Goal: Entertainment & Leisure: Consume media (video, audio)

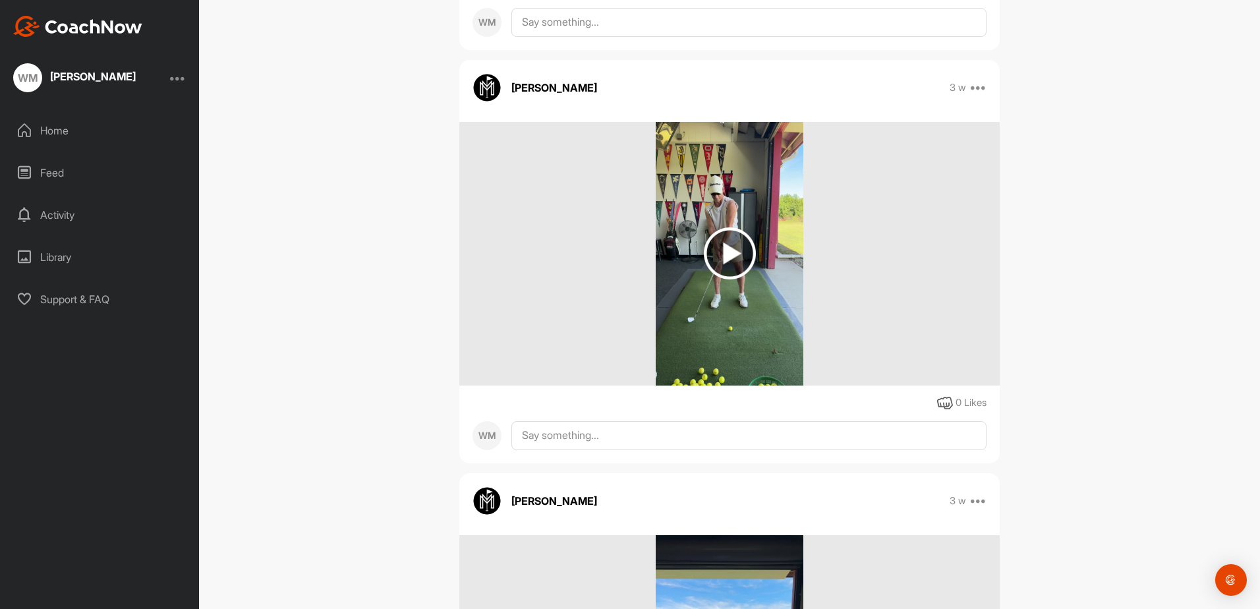
scroll to position [1395, 0]
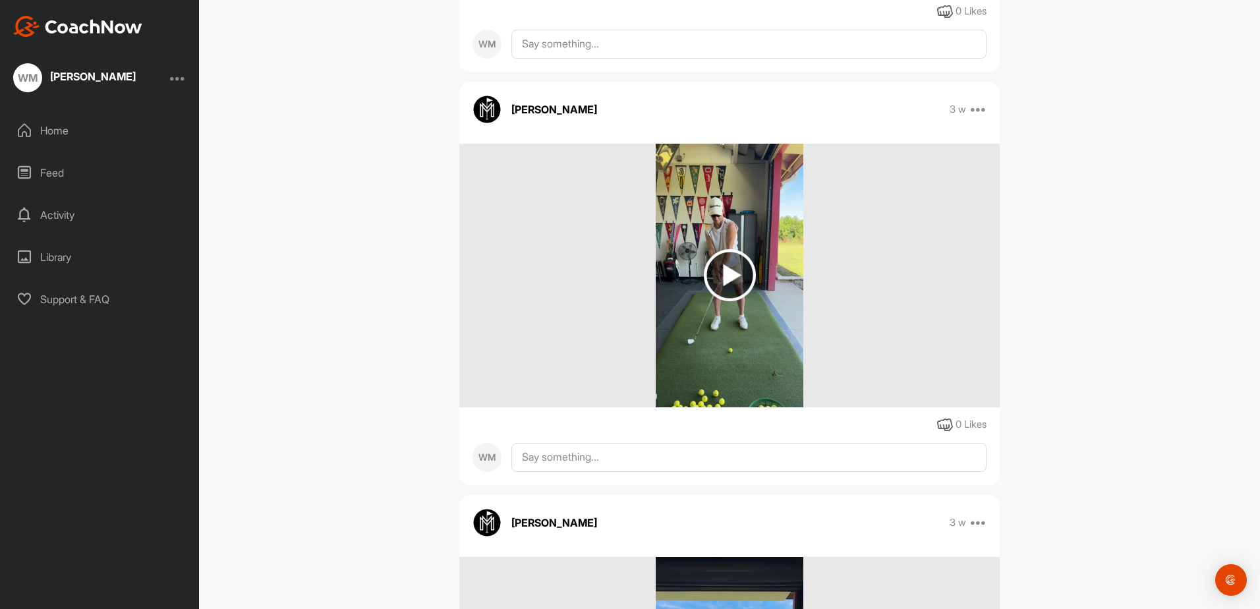
click at [726, 279] on img at bounding box center [730, 275] width 52 height 52
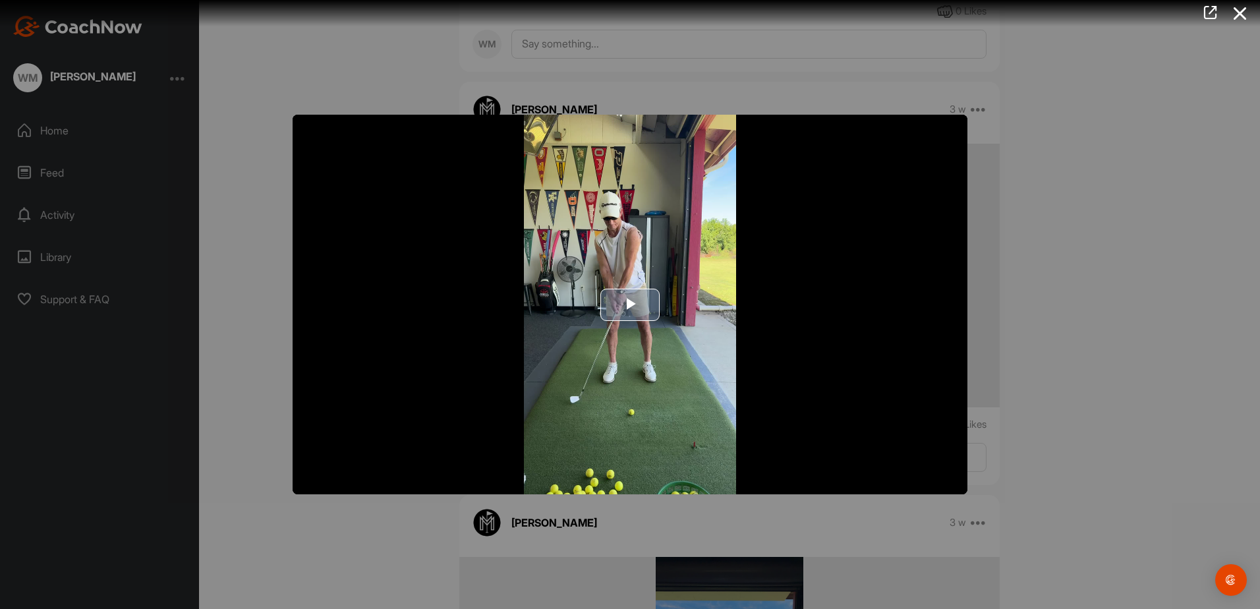
click at [630, 304] on span "Video Player" at bounding box center [630, 304] width 0 height 0
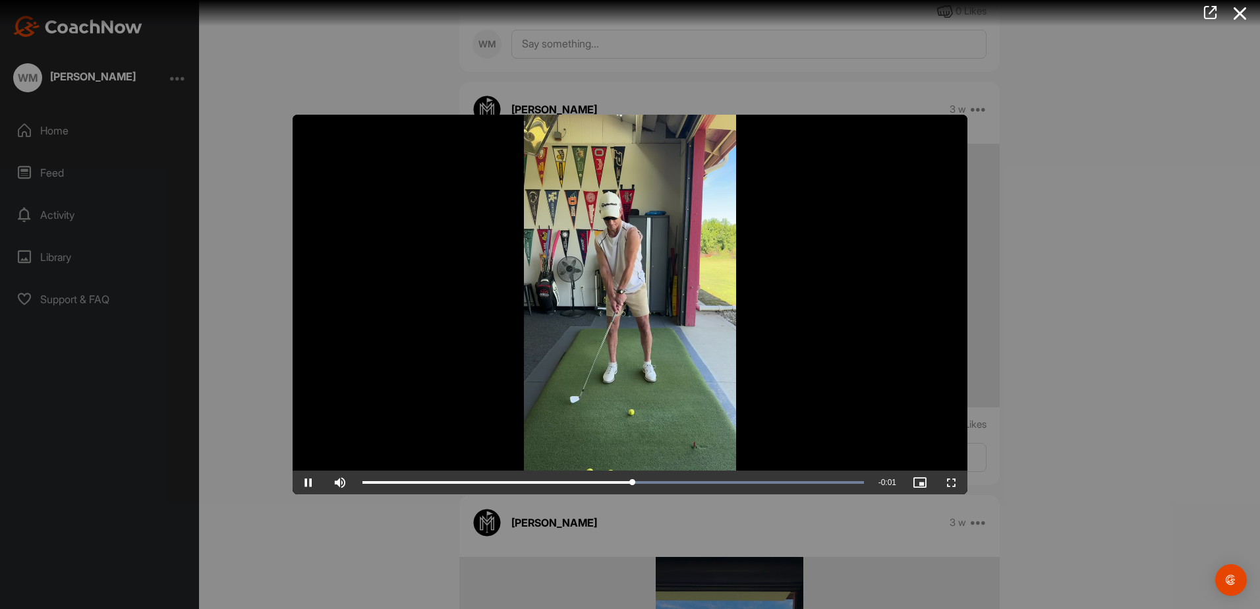
click at [580, 353] on video "Video Player" at bounding box center [630, 304] width 675 height 379
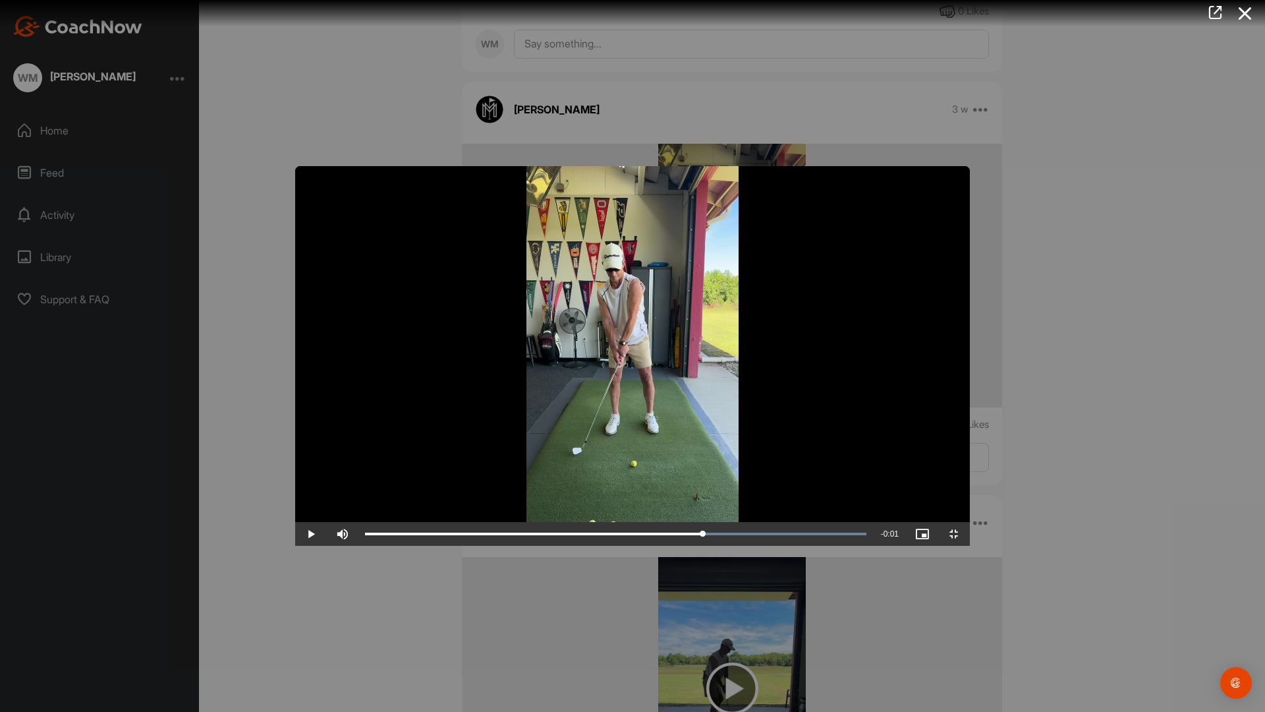
click at [582, 422] on video "Video Player" at bounding box center [632, 355] width 675 height 379
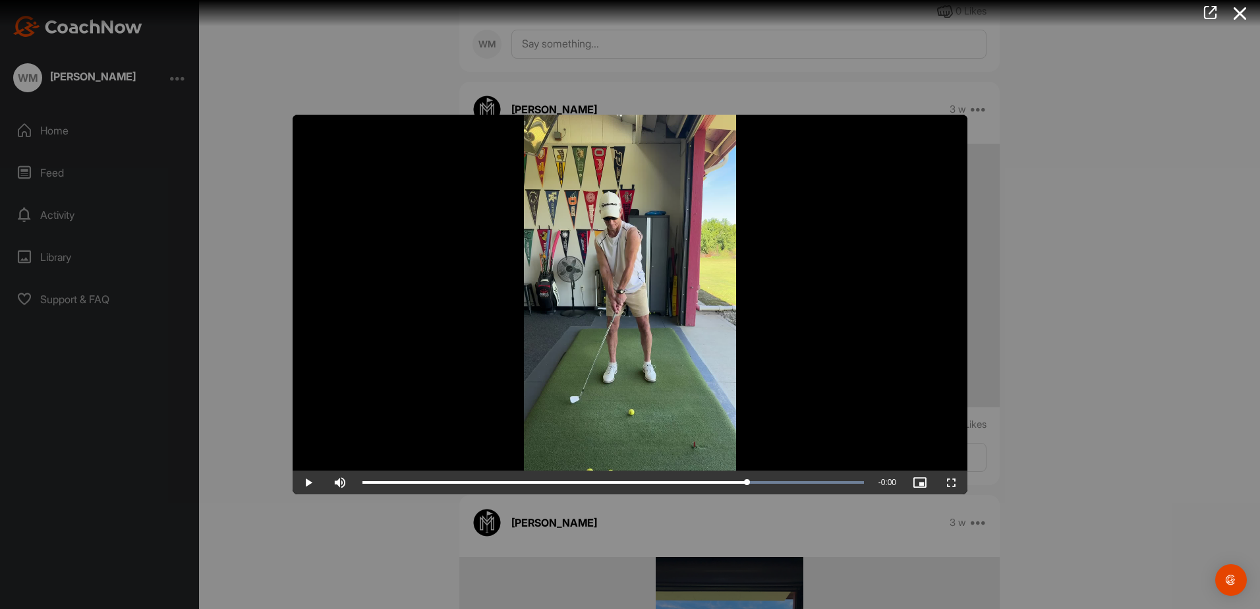
click at [580, 353] on video "Video Player" at bounding box center [630, 304] width 675 height 379
click at [303, 482] on span "Video Player" at bounding box center [309, 482] width 32 height 0
click at [307, 482] on span "Video Player" at bounding box center [309, 482] width 32 height 0
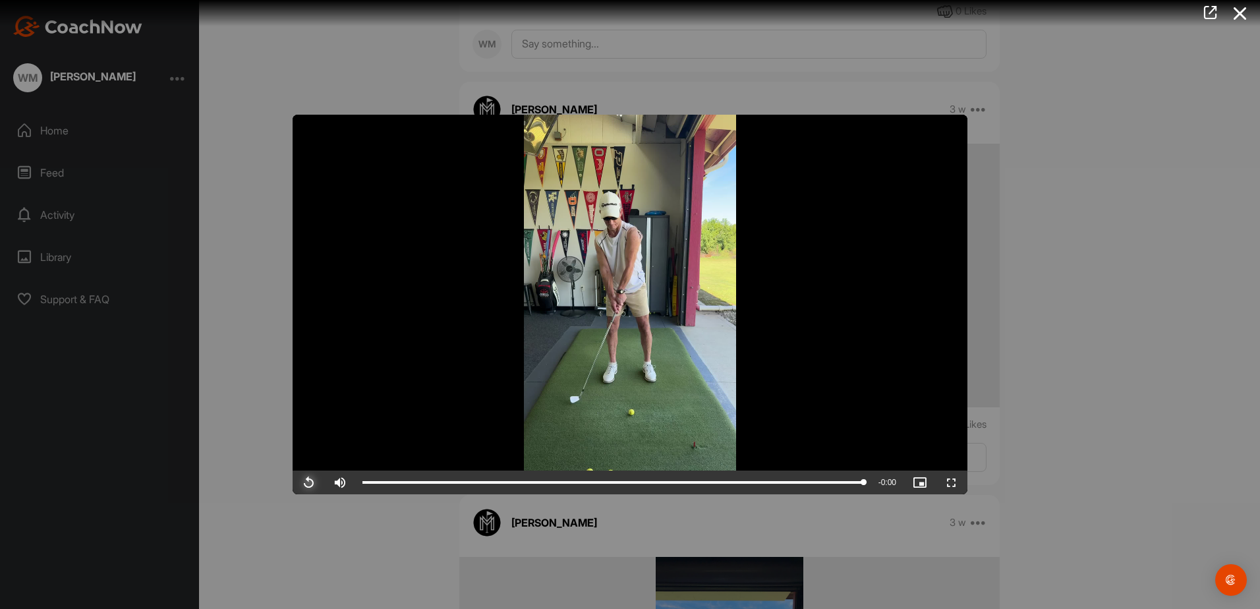
click at [307, 482] on span "Video Player" at bounding box center [309, 482] width 32 height 0
click at [953, 482] on span "Video Player" at bounding box center [952, 482] width 32 height 0
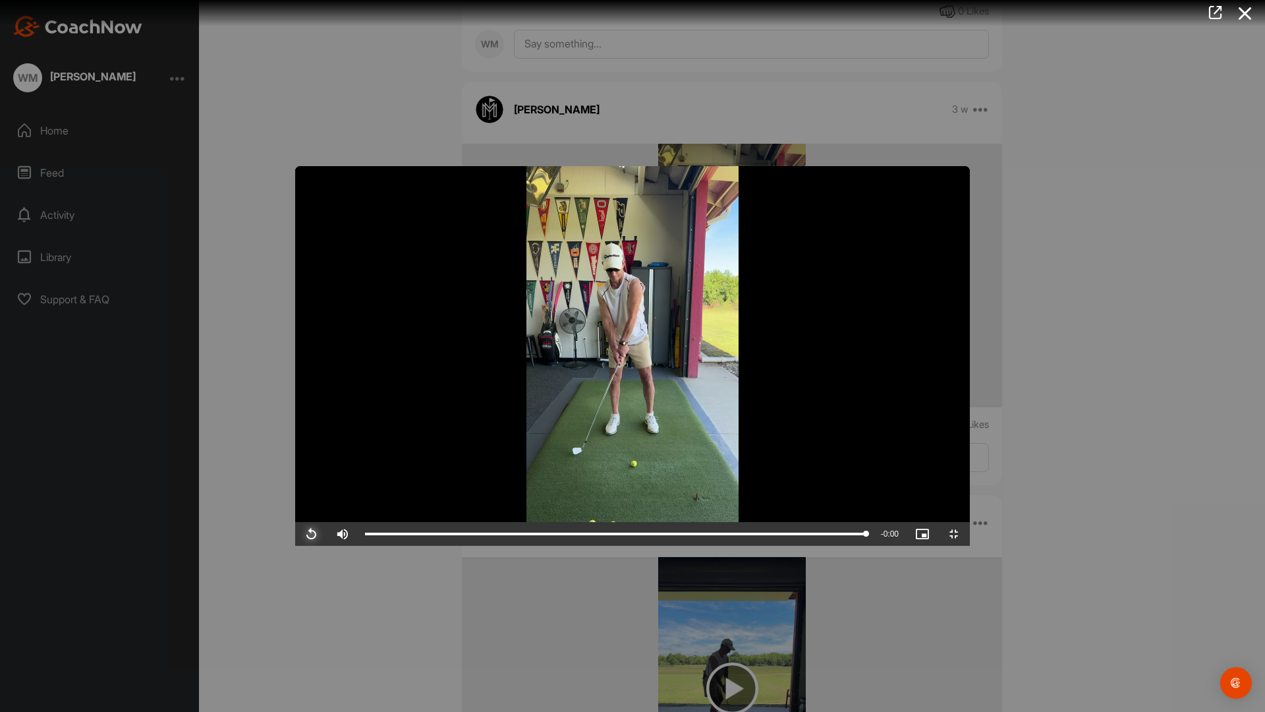
click at [295, 534] on span "Video Player" at bounding box center [311, 534] width 32 height 0
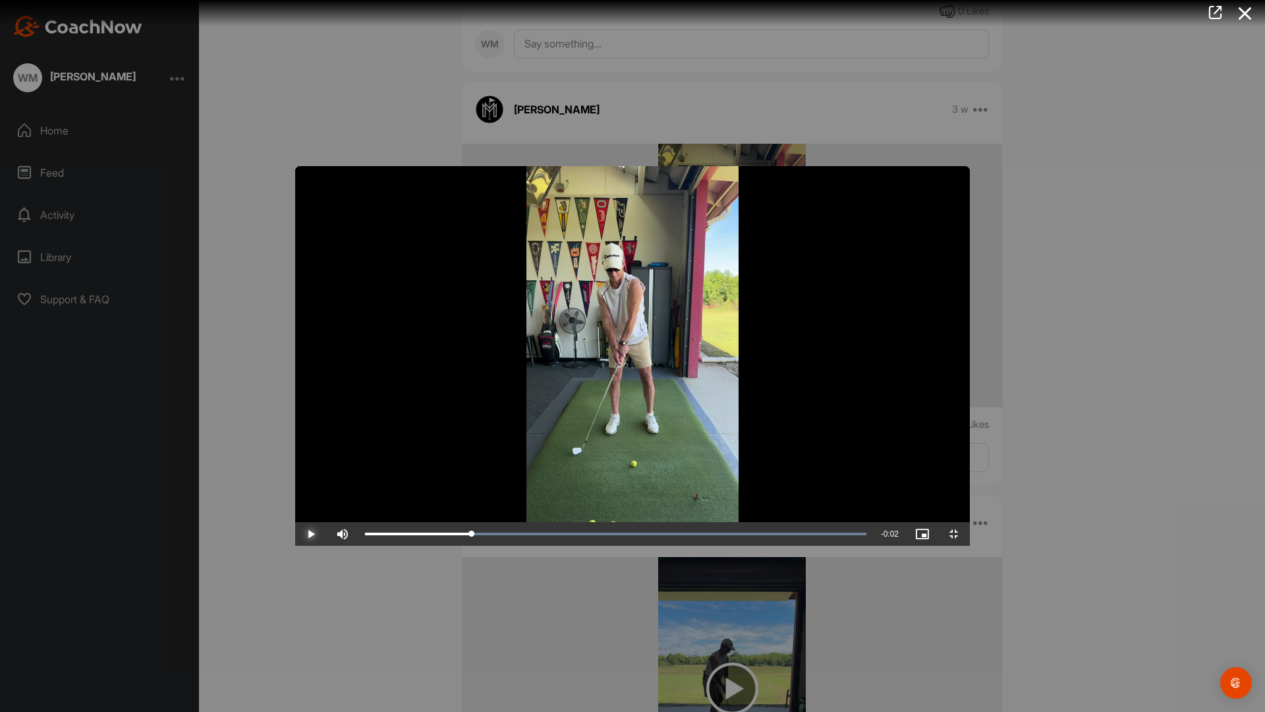
click at [295, 534] on span "Video Player" at bounding box center [311, 534] width 32 height 0
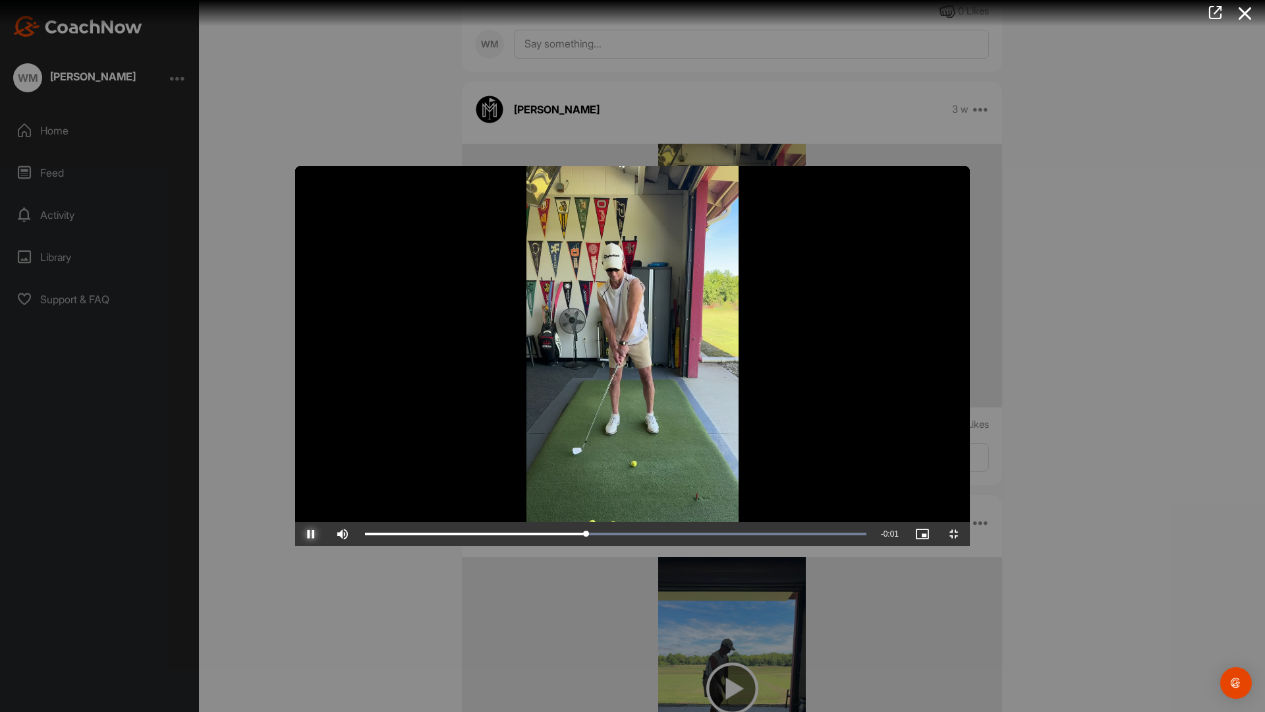
click at [295, 534] on span "Video Player" at bounding box center [311, 534] width 32 height 0
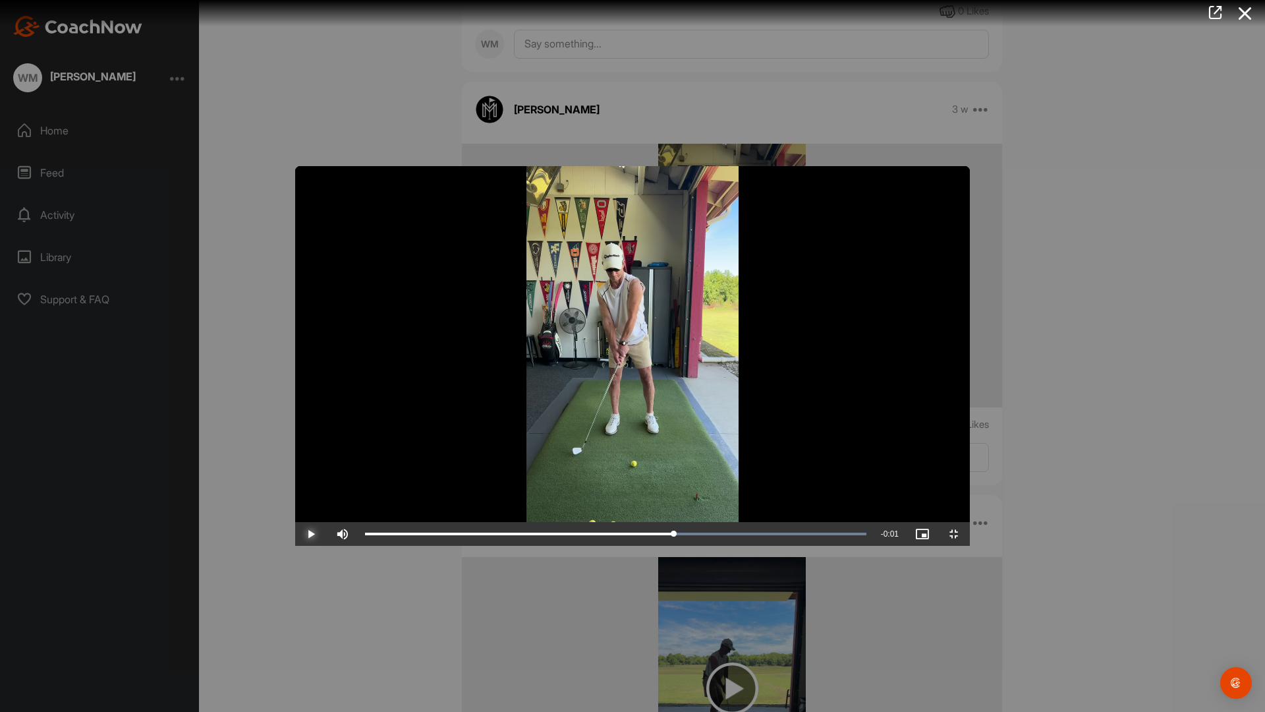
click at [295, 534] on span "Video Player" at bounding box center [311, 534] width 32 height 0
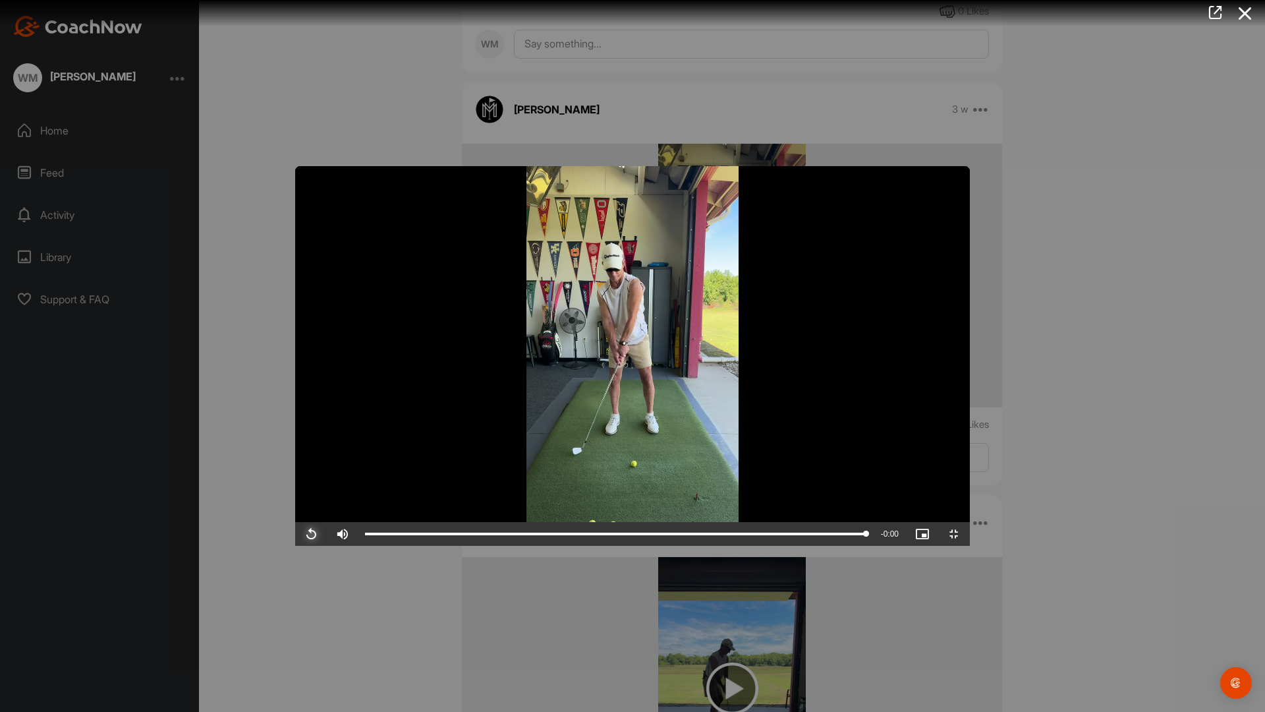
click at [295, 534] on span "Video Player" at bounding box center [311, 534] width 32 height 0
drag, startPoint x: 13, startPoint y: 700, endPoint x: 170, endPoint y: 700, distance: 156.8
click at [365, 536] on div "Loaded : 100.00% 0:00 0:00" at bounding box center [615, 534] width 501 height 4
click at [295, 534] on span "Video Player" at bounding box center [311, 534] width 32 height 0
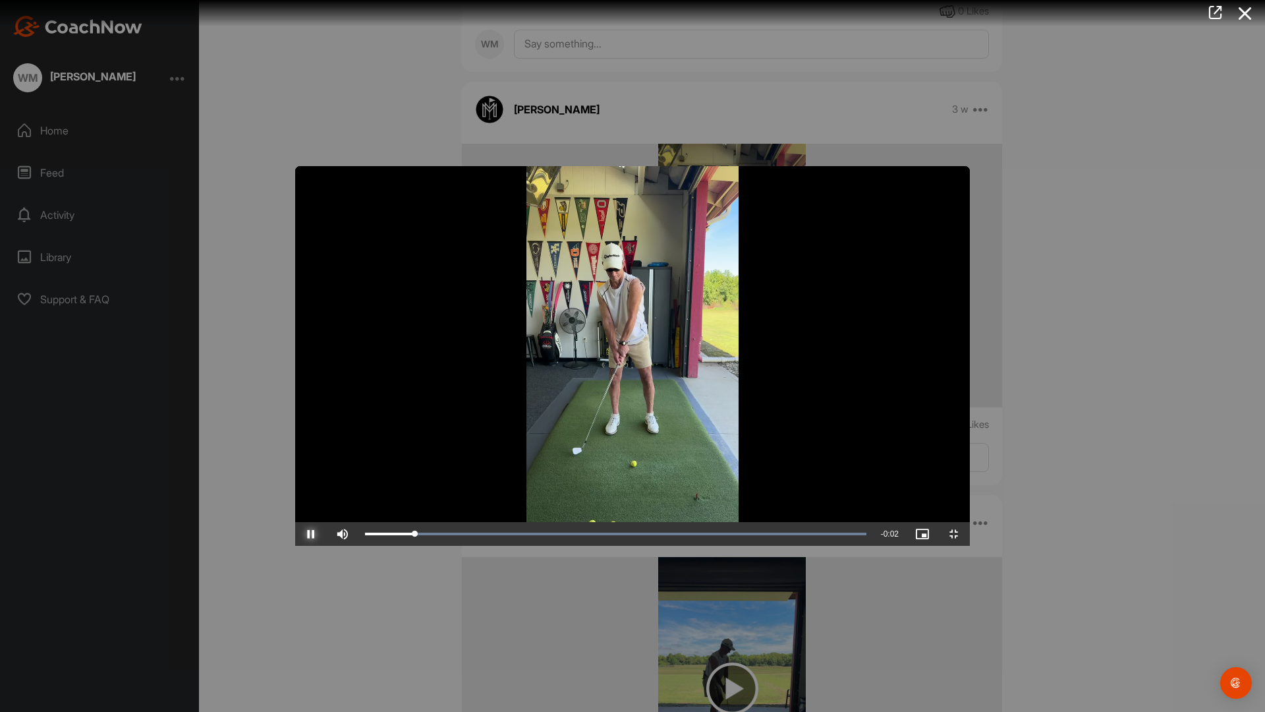
click at [295, 534] on span "Video Player" at bounding box center [311, 534] width 32 height 0
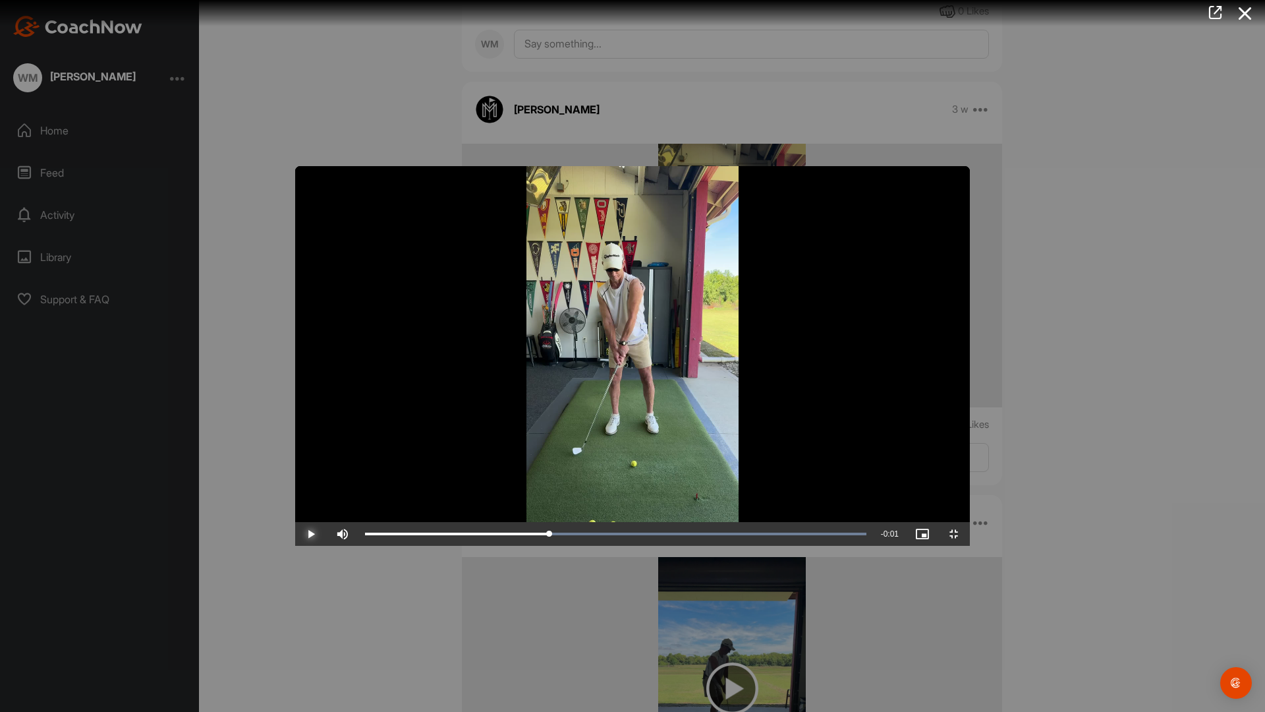
click at [295, 534] on span "Video Player" at bounding box center [311, 534] width 32 height 0
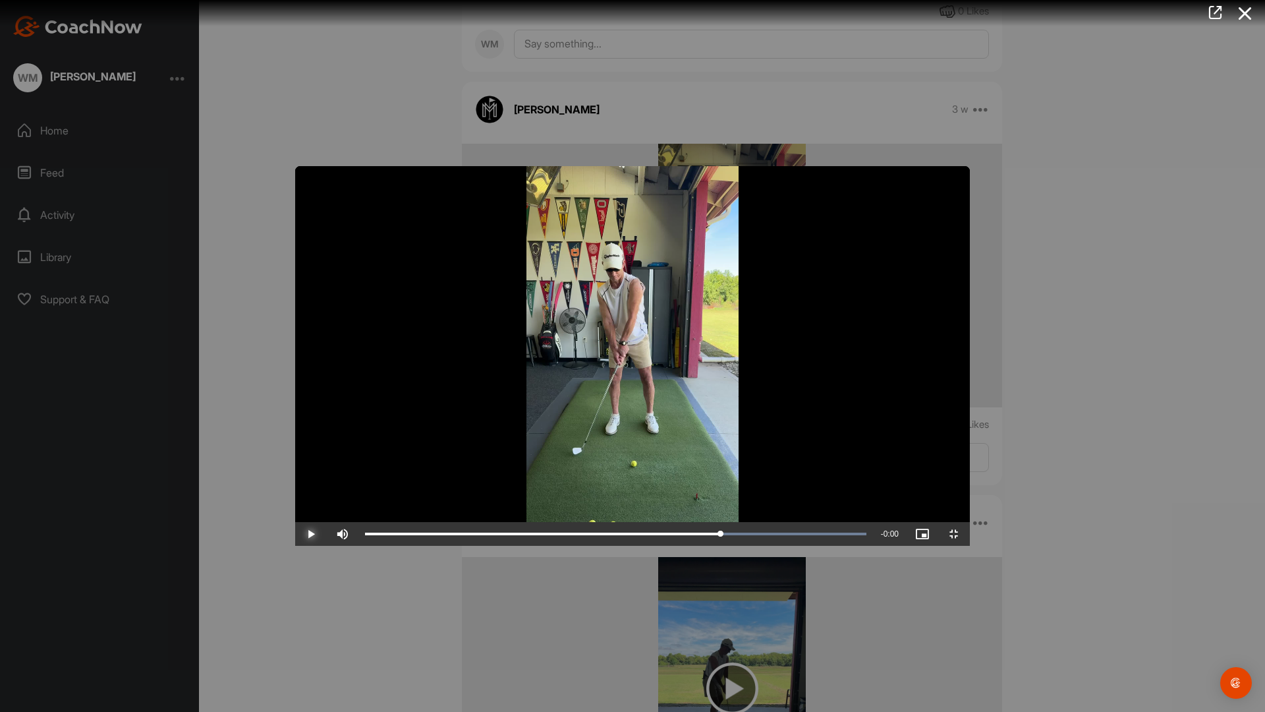
click at [295, 534] on span "Video Player" at bounding box center [311, 534] width 32 height 0
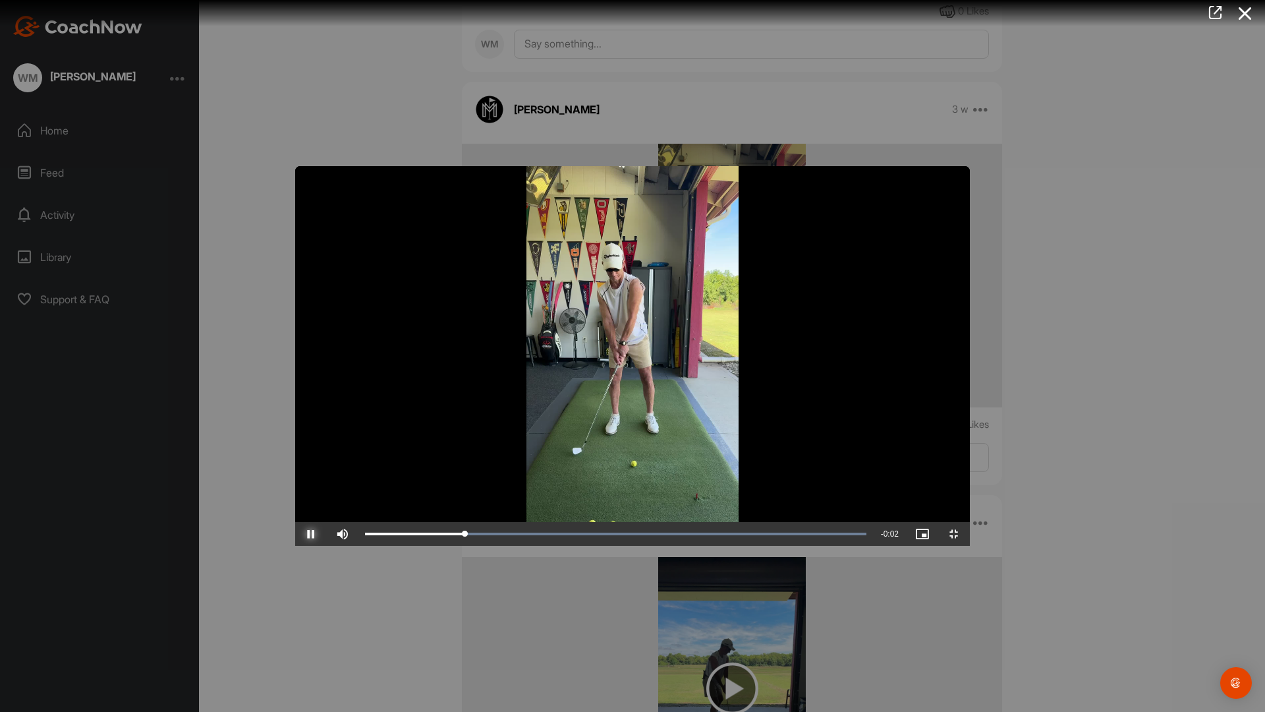
click at [295, 534] on span "Video Player" at bounding box center [311, 534] width 32 height 0
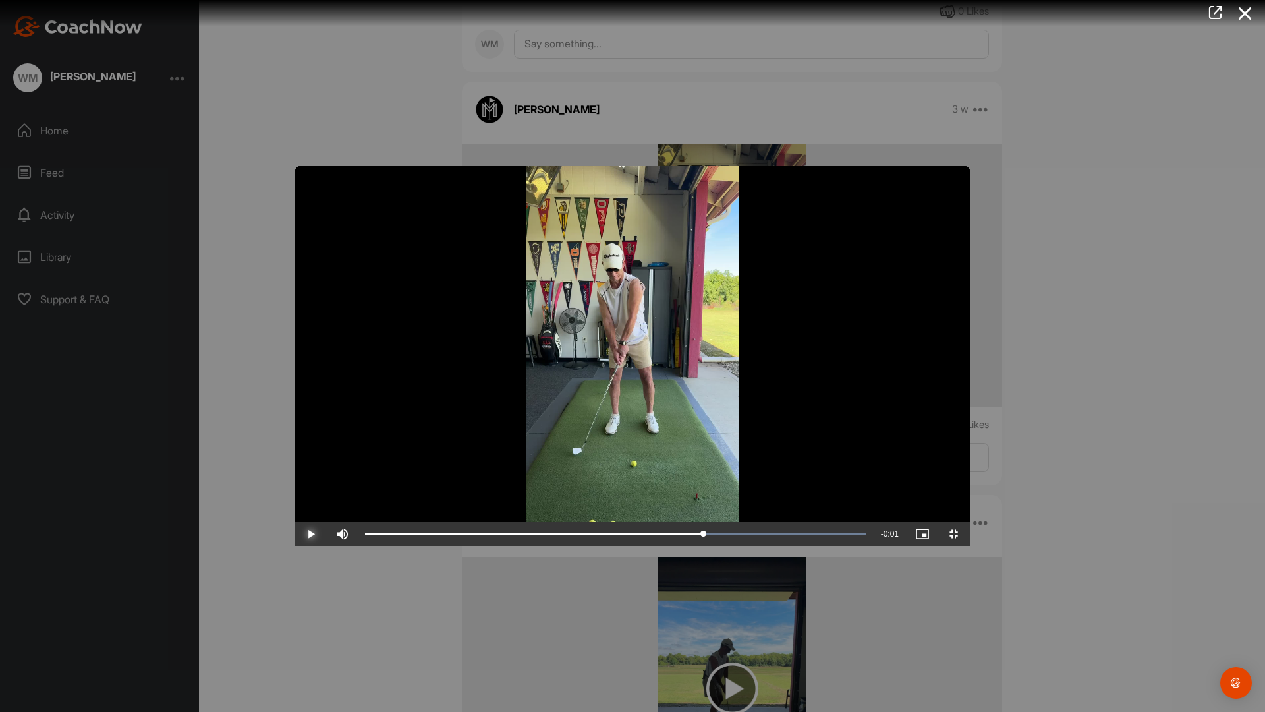
click at [295, 534] on span "Video Player" at bounding box center [311, 534] width 32 height 0
drag, startPoint x: 17, startPoint y: 698, endPoint x: 7, endPoint y: 691, distance: 12.4
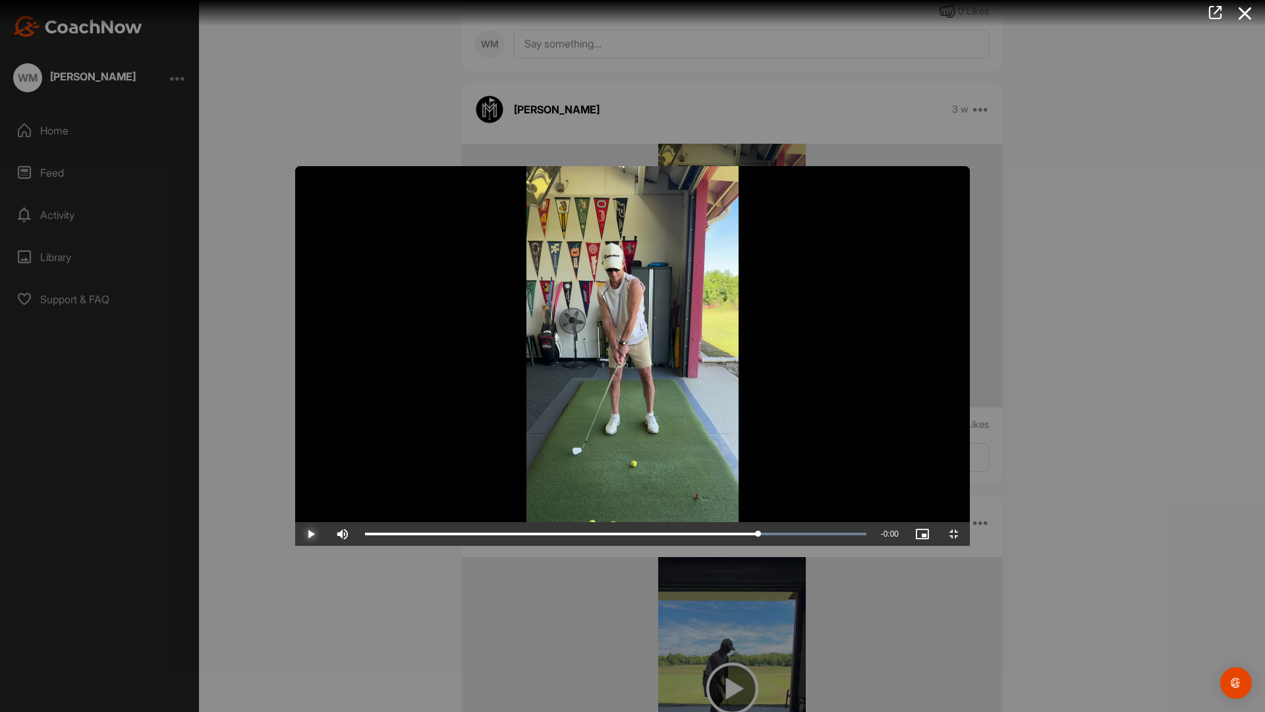
click at [295, 534] on span "Video Player" at bounding box center [311, 534] width 32 height 0
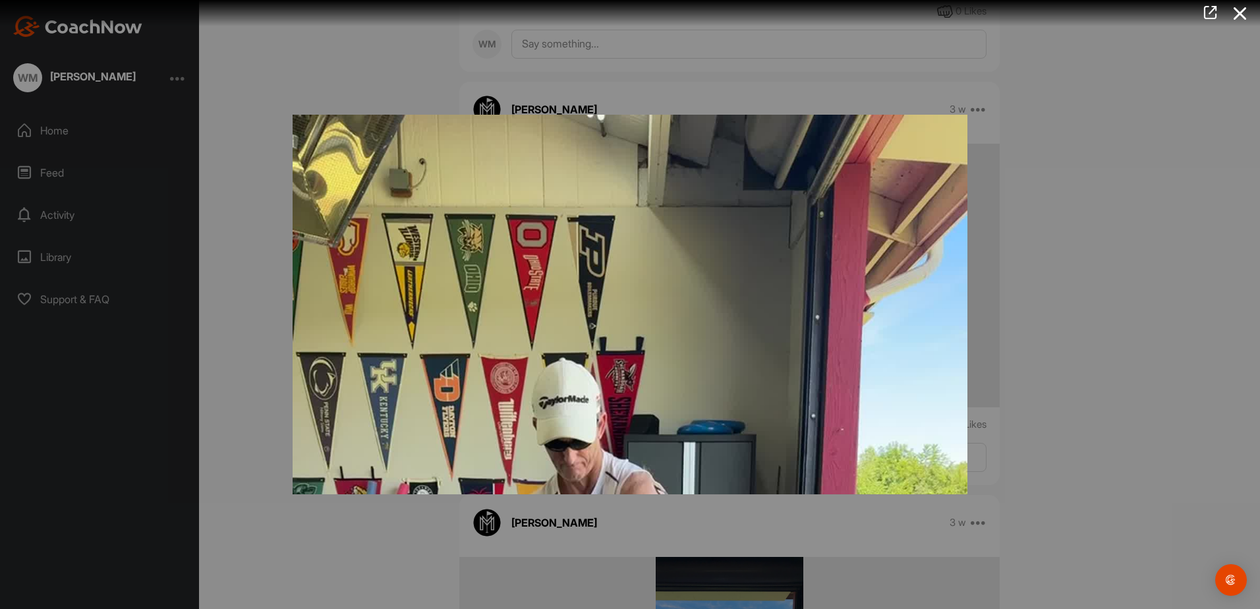
click at [1199, 410] on div at bounding box center [630, 304] width 1260 height 609
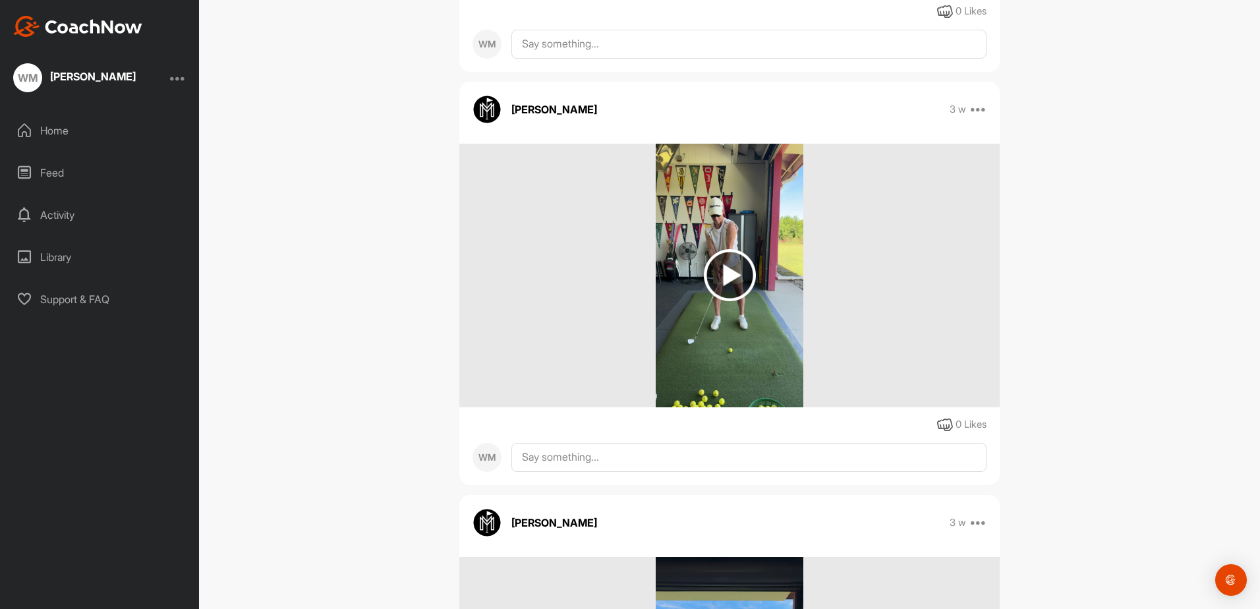
click at [797, 341] on img at bounding box center [730, 276] width 148 height 264
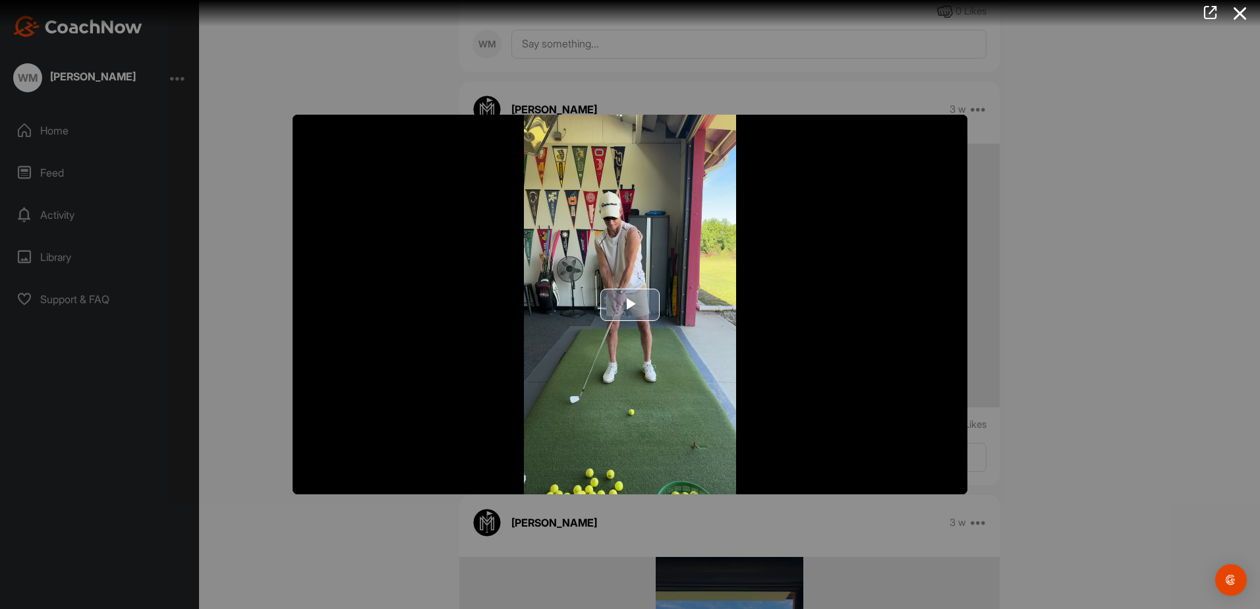
click at [893, 436] on img "Video Player" at bounding box center [630, 304] width 675 height 379
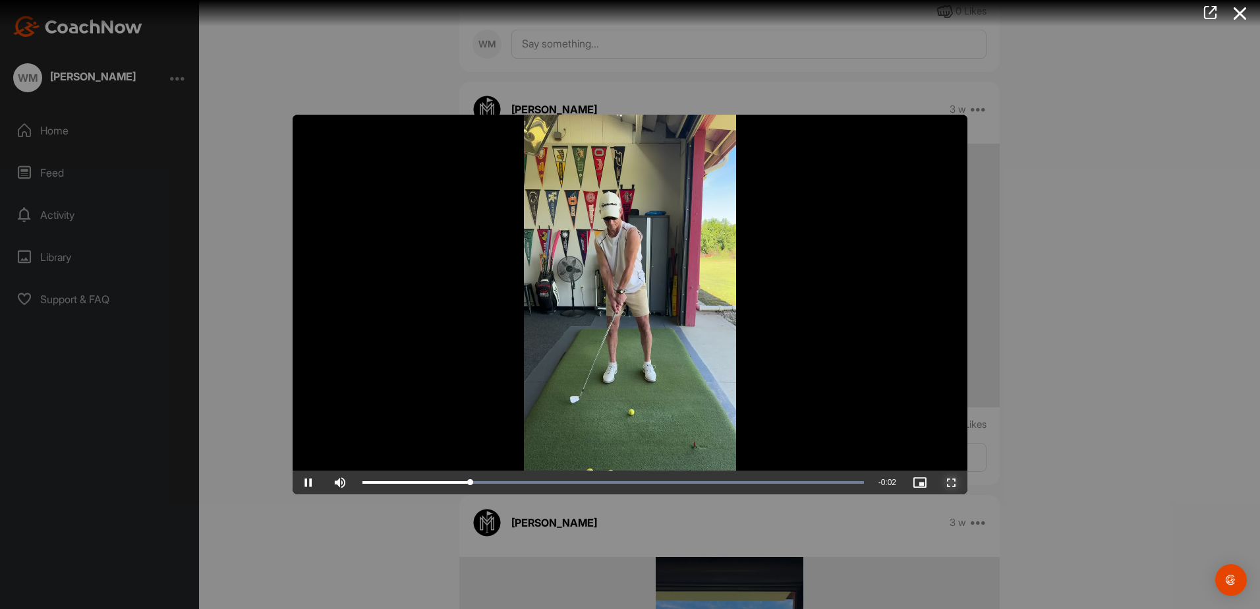
click at [949, 482] on span "Video Player" at bounding box center [952, 482] width 32 height 0
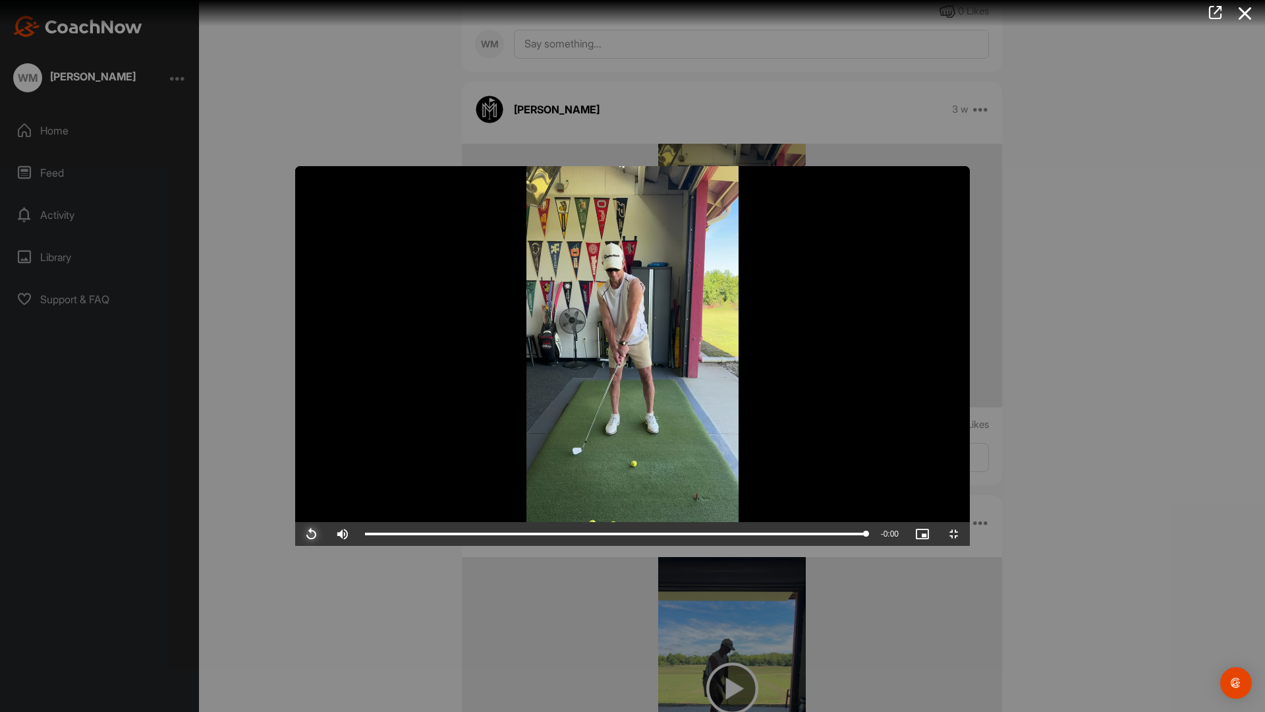
click at [295, 534] on span "Video Player" at bounding box center [311, 534] width 32 height 0
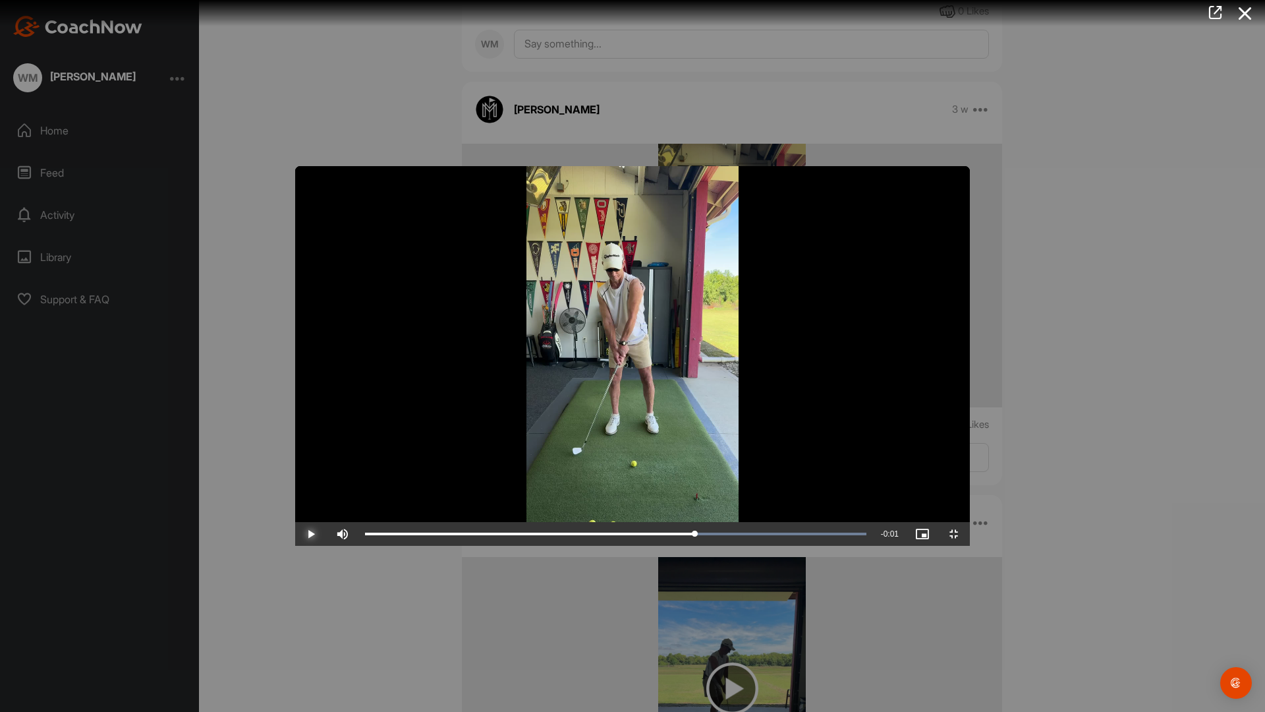
click at [295, 534] on span "Video Player" at bounding box center [311, 534] width 32 height 0
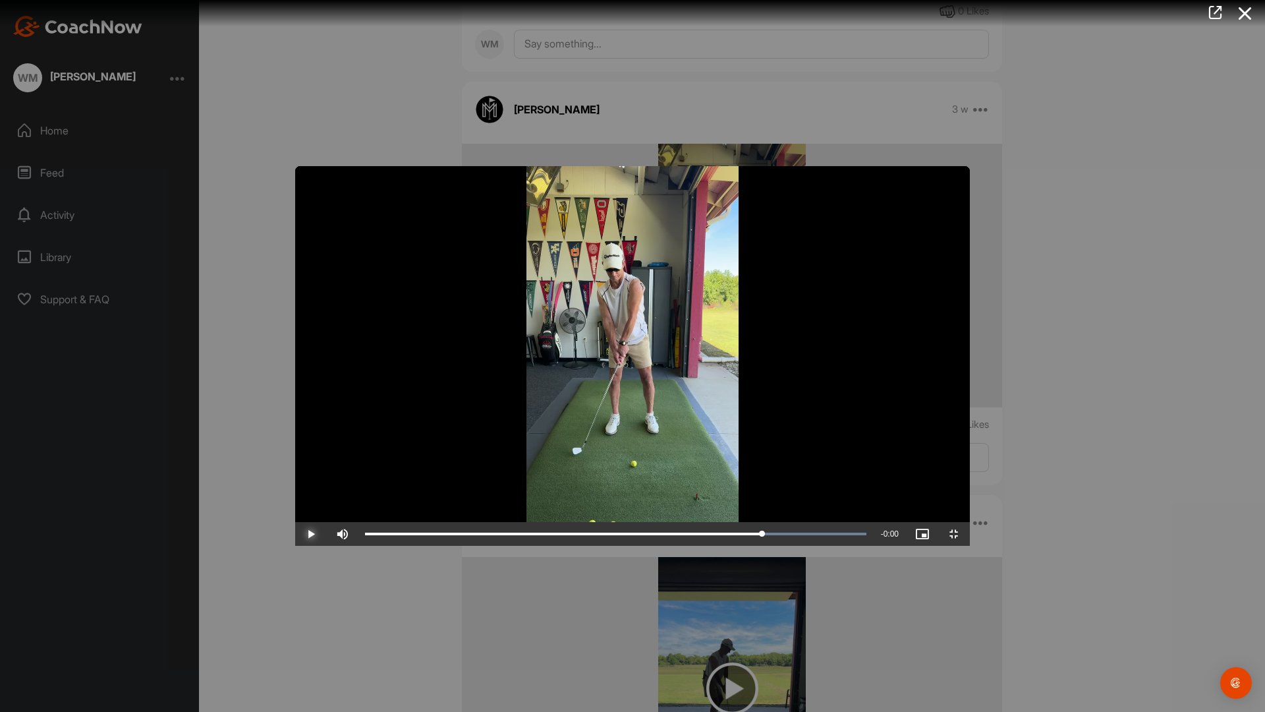
click at [295, 534] on span "Video Player" at bounding box center [311, 534] width 32 height 0
drag, startPoint x: 8, startPoint y: 696, endPoint x: 14, endPoint y: 698, distance: 7.1
click at [295, 534] on span "Video Player" at bounding box center [311, 534] width 32 height 0
drag, startPoint x: 967, startPoint y: 700, endPoint x: 945, endPoint y: 711, distance: 24.2
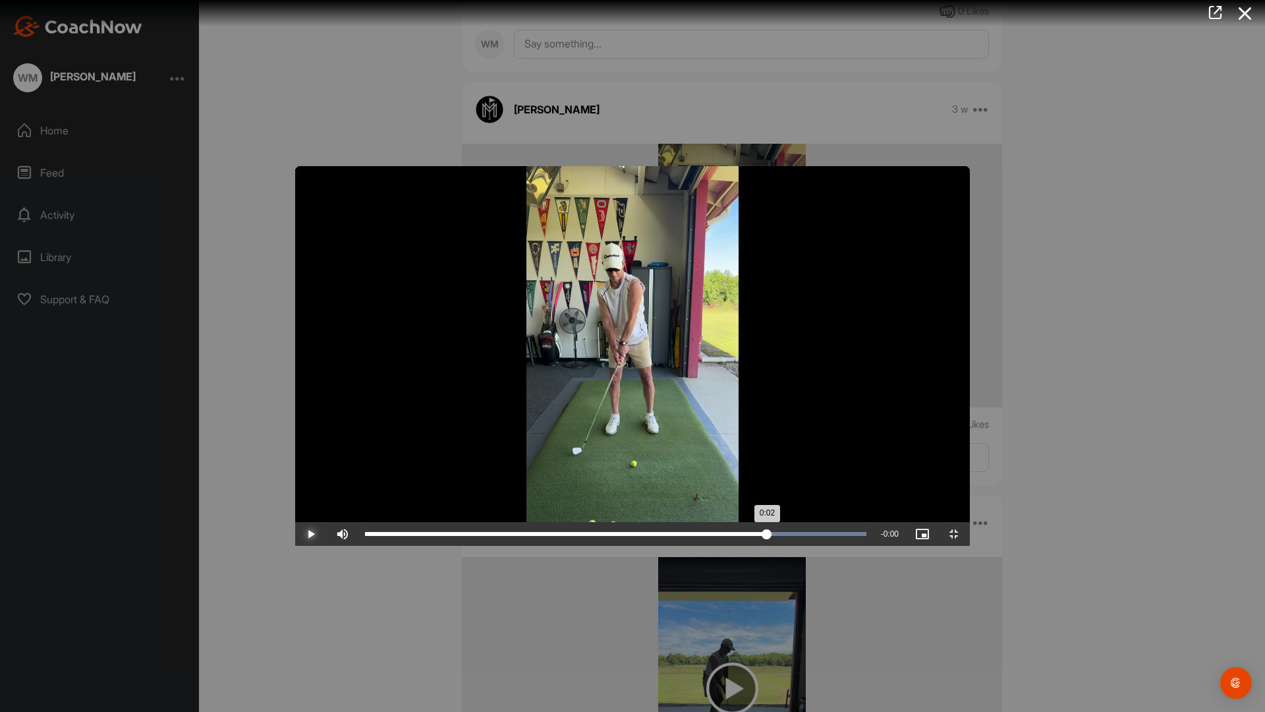
click at [873, 546] on div "Loaded : 100.00% 0:02 0:02" at bounding box center [615, 534] width 515 height 24
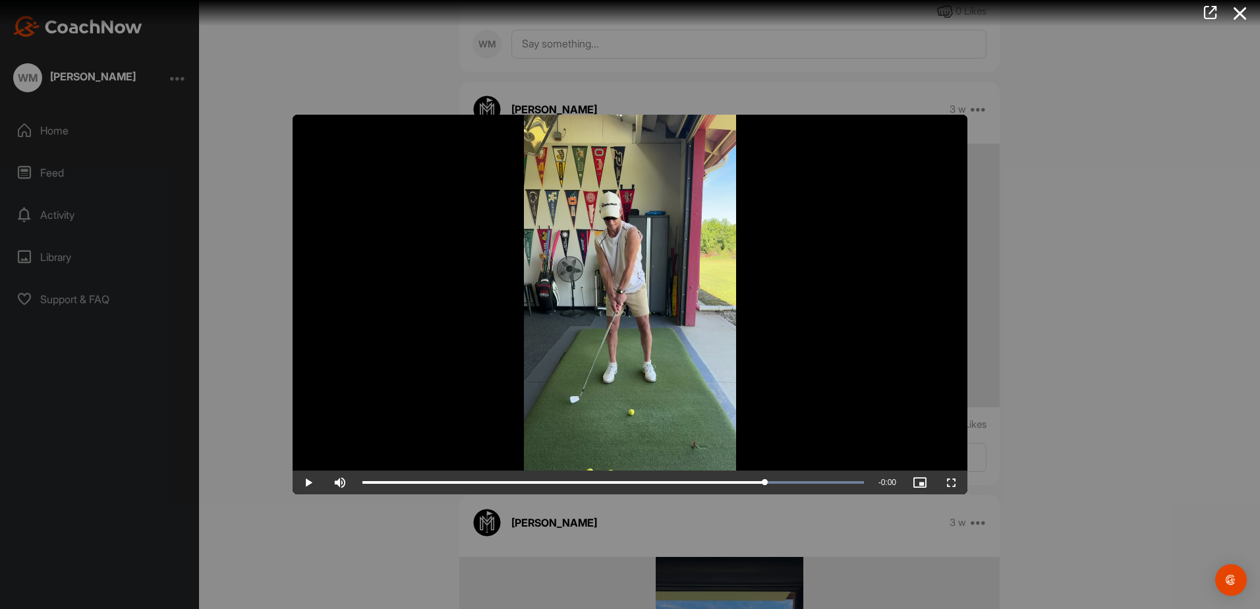
drag, startPoint x: 1196, startPoint y: 134, endPoint x: 1139, endPoint y: 49, distance: 102.0
click at [1139, 49] on div at bounding box center [630, 304] width 1260 height 609
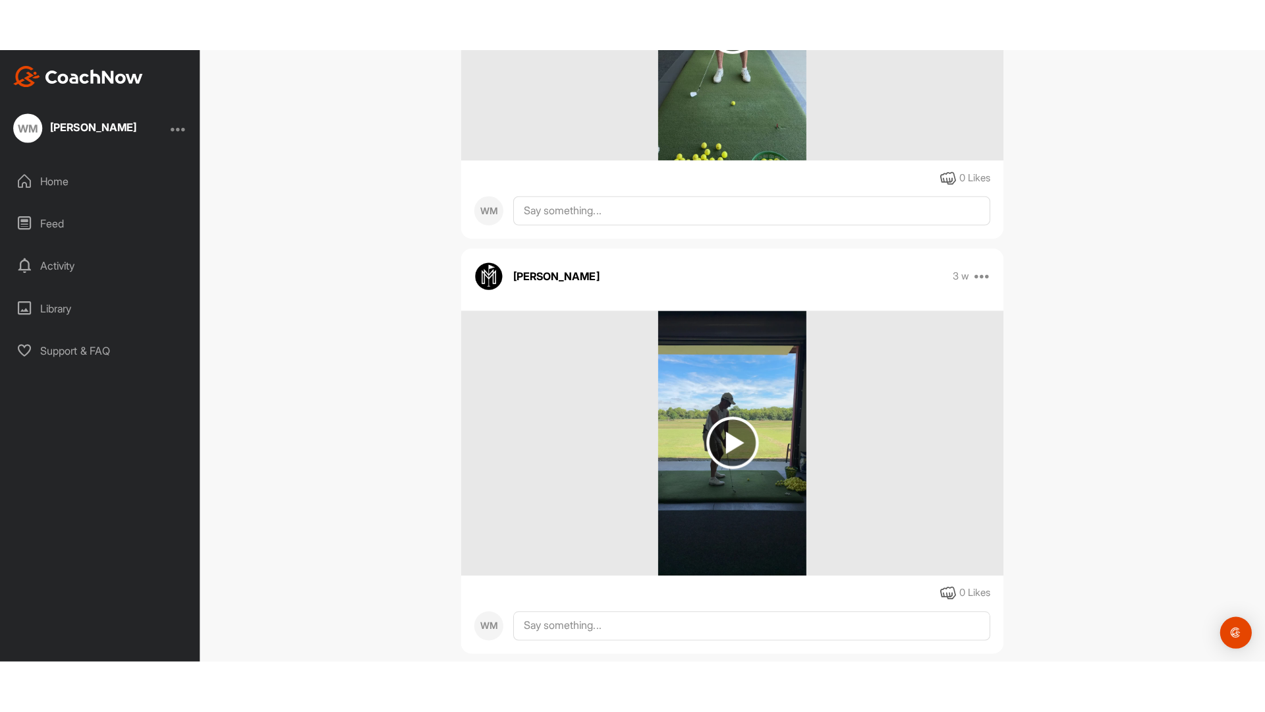
scroll to position [1725, 0]
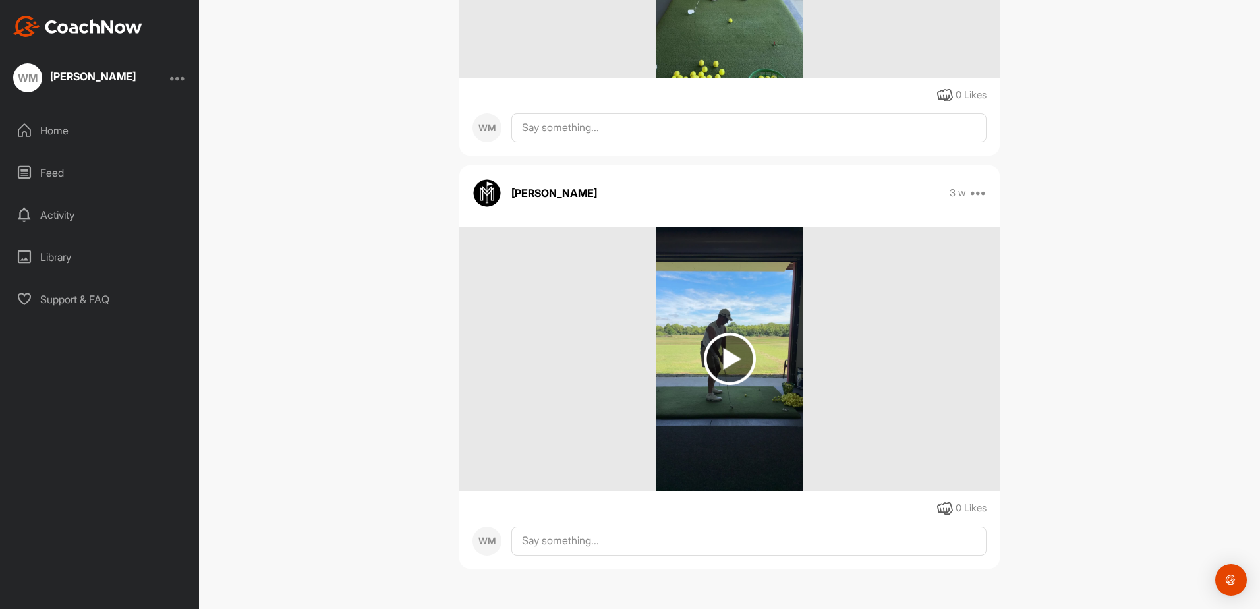
click at [736, 357] on img at bounding box center [730, 359] width 52 height 52
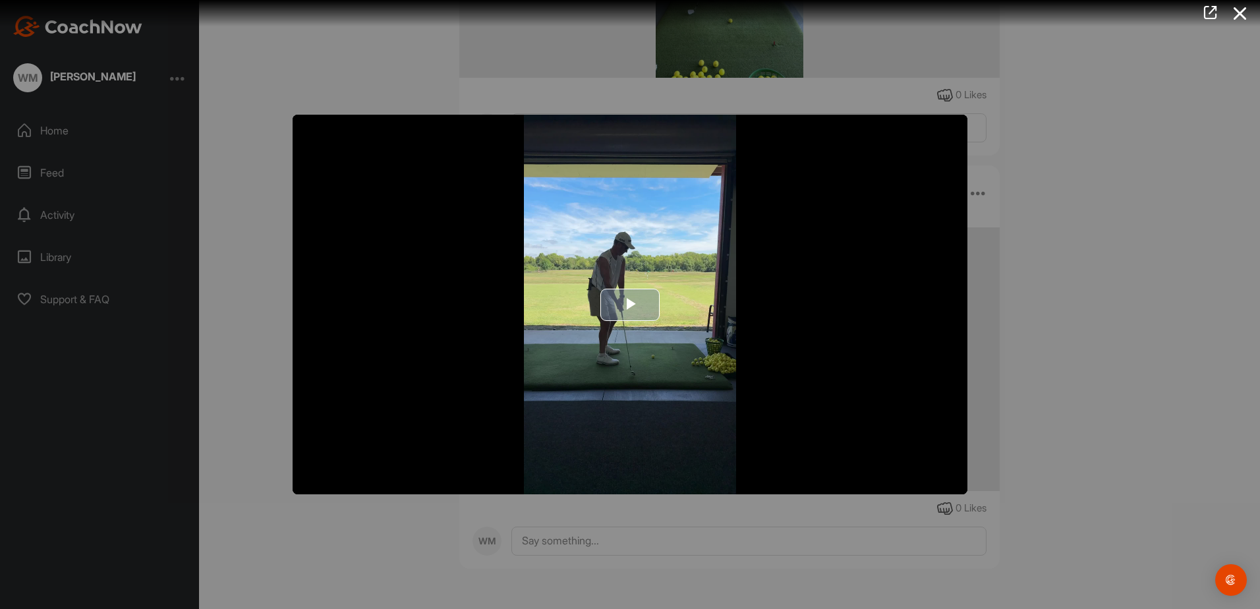
click at [858, 379] on img "Video Player" at bounding box center [630, 304] width 675 height 379
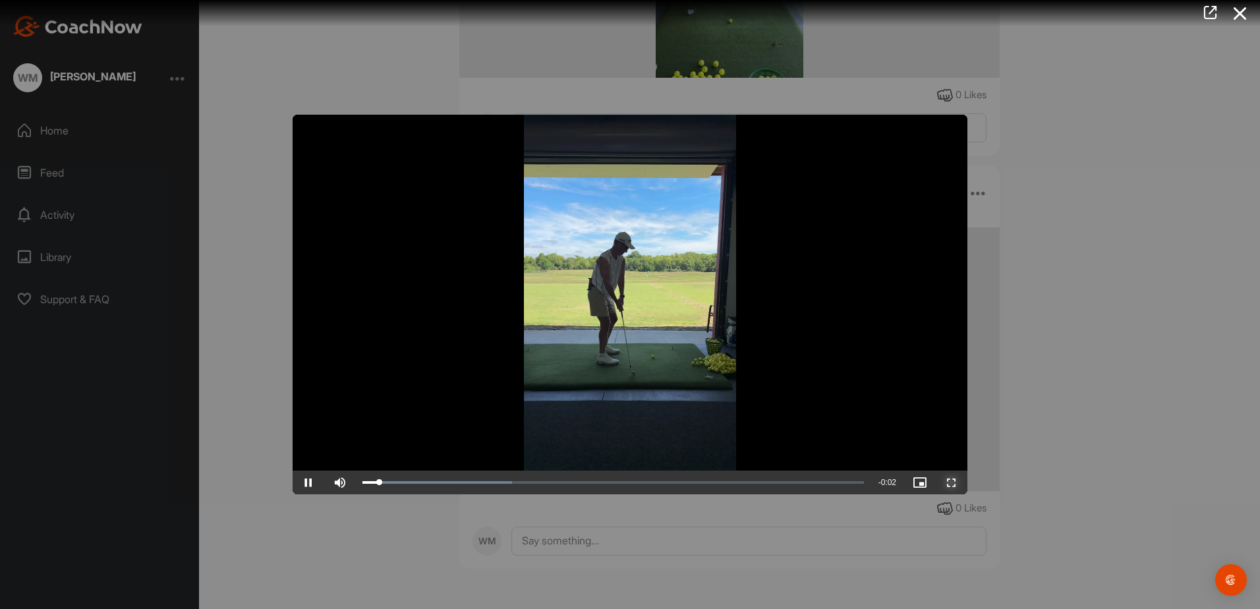
click at [949, 482] on span "Video Player" at bounding box center [952, 482] width 32 height 0
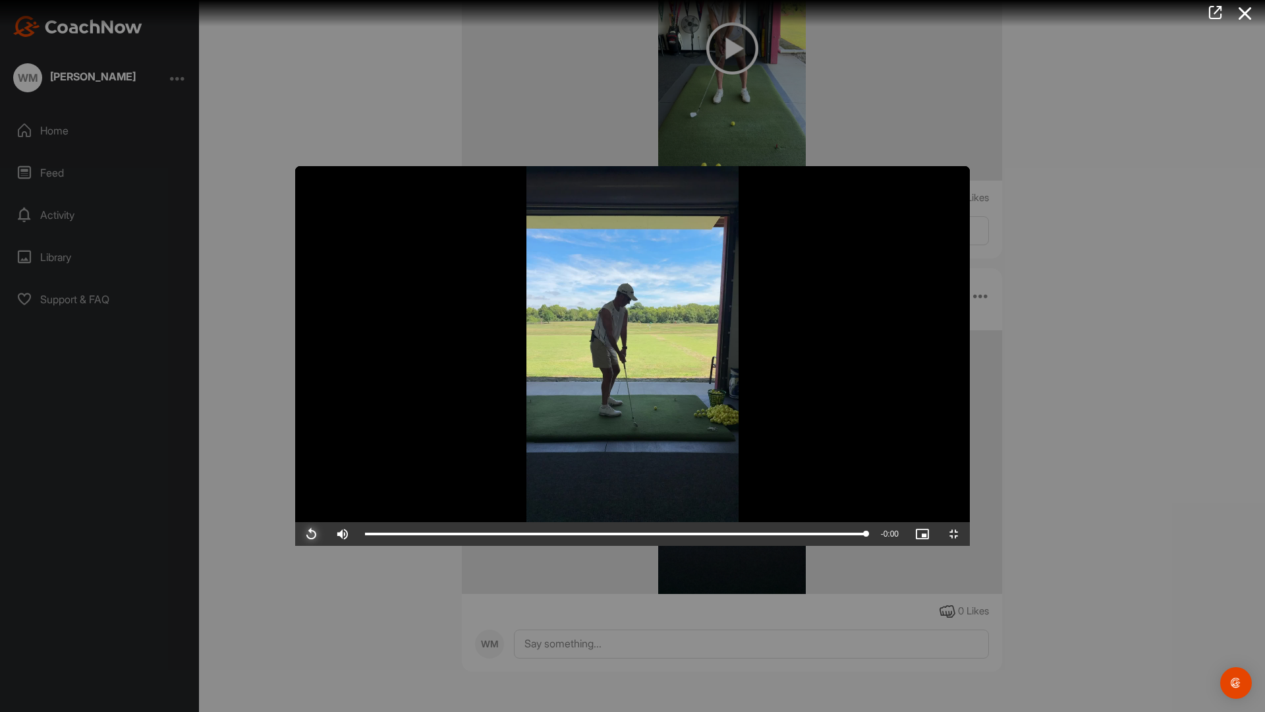
click at [295, 534] on span "Video Player" at bounding box center [311, 534] width 32 height 0
drag, startPoint x: 317, startPoint y: 698, endPoint x: 1158, endPoint y: 700, distance: 841.4
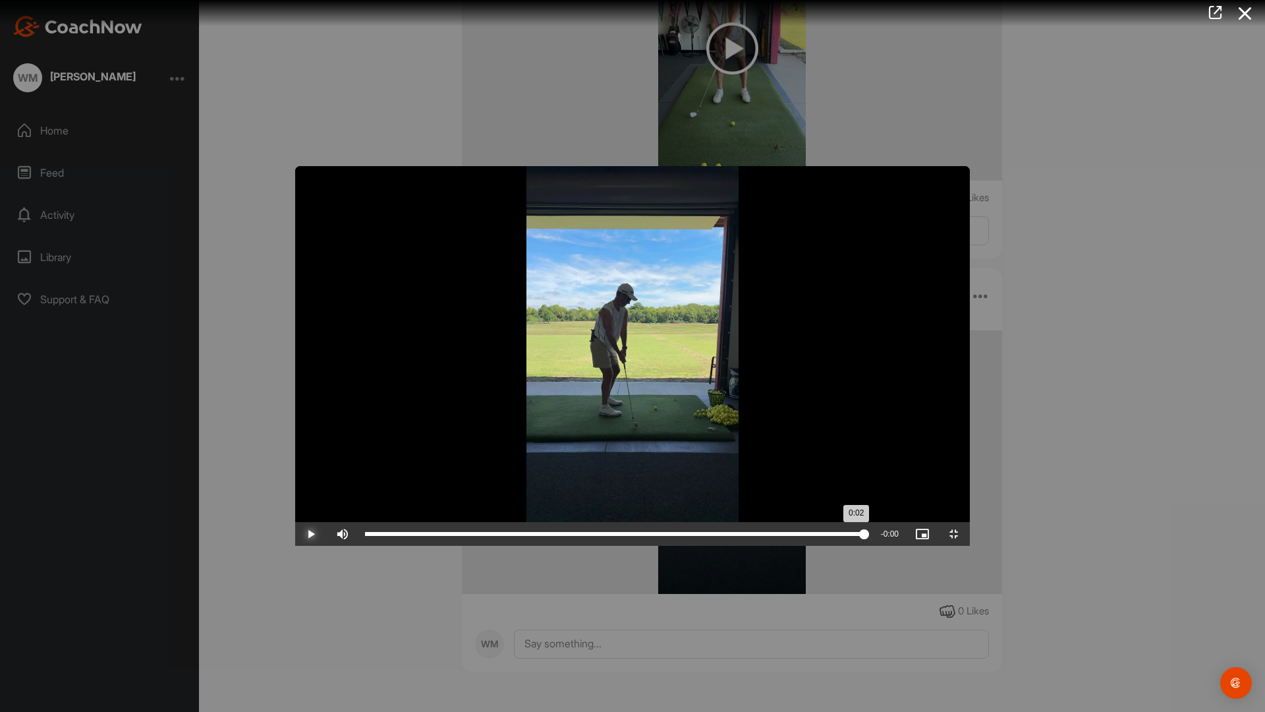
click at [864, 536] on div "0:02" at bounding box center [614, 534] width 499 height 4
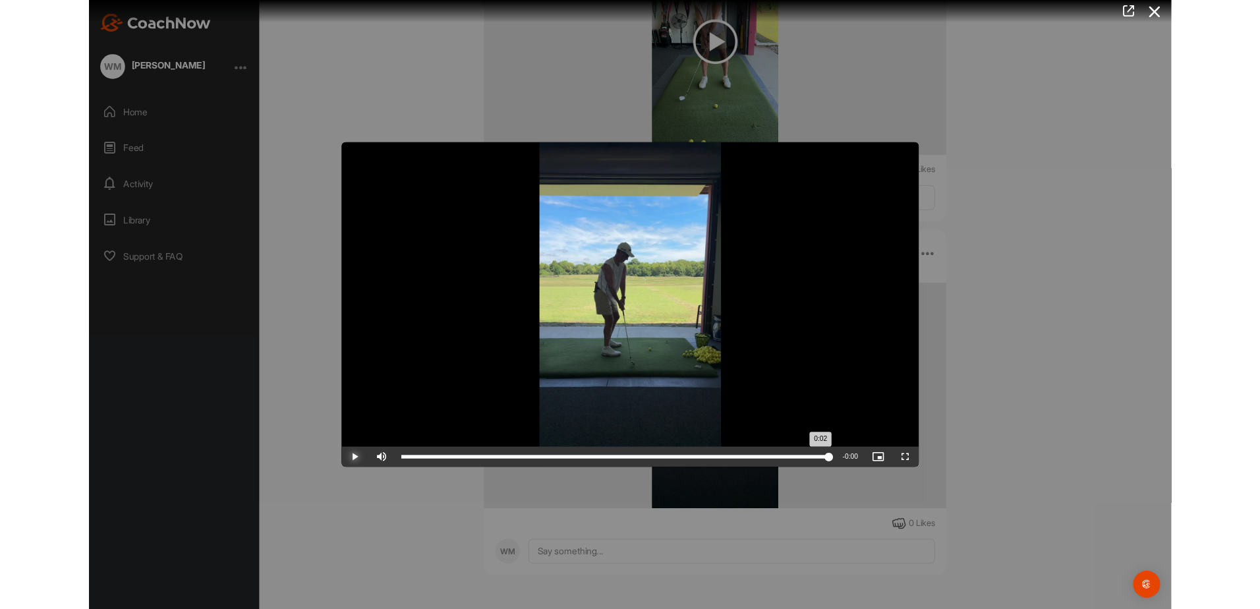
scroll to position [1725, 0]
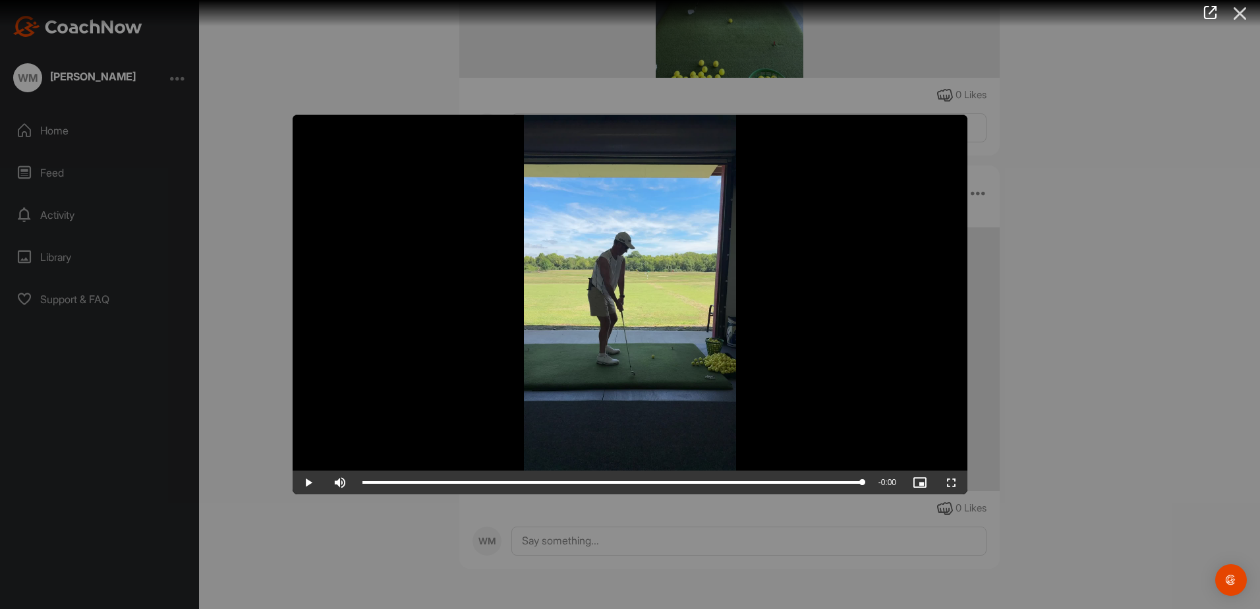
click at [1240, 9] on icon at bounding box center [1240, 13] width 30 height 24
